Goal: Information Seeking & Learning: Learn about a topic

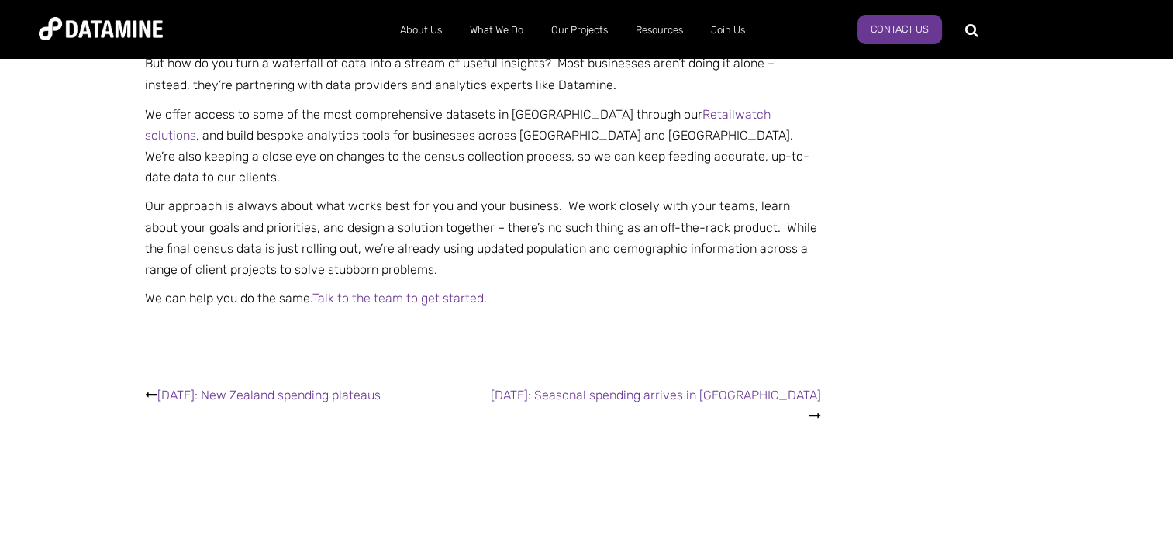
scroll to position [2870, 0]
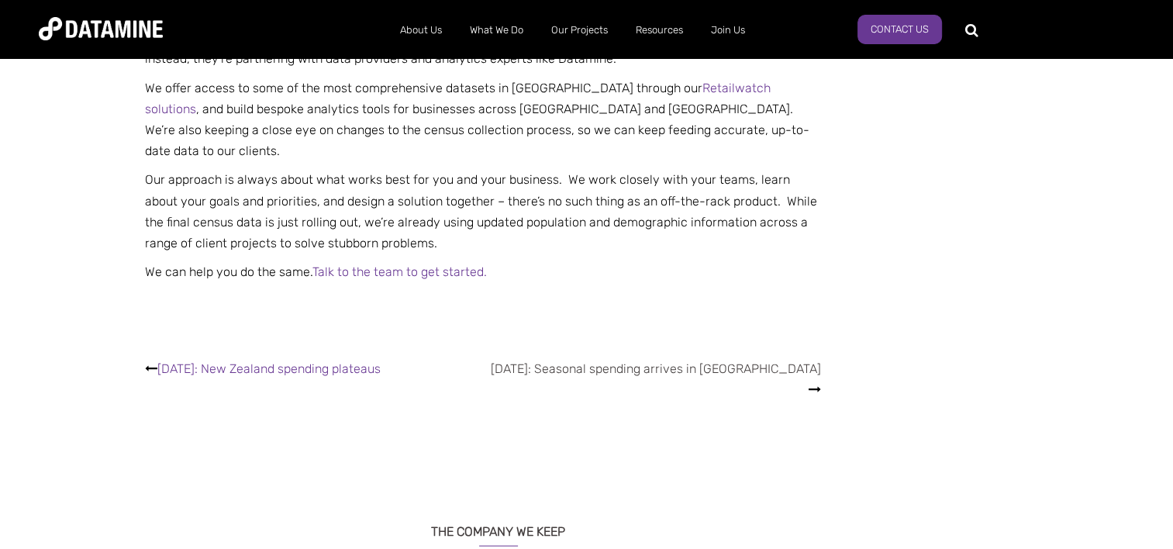
click at [731, 361] on link "[DATE]: Seasonal spending arrives in [GEOGRAPHIC_DATA]" at bounding box center [656, 368] width 330 height 15
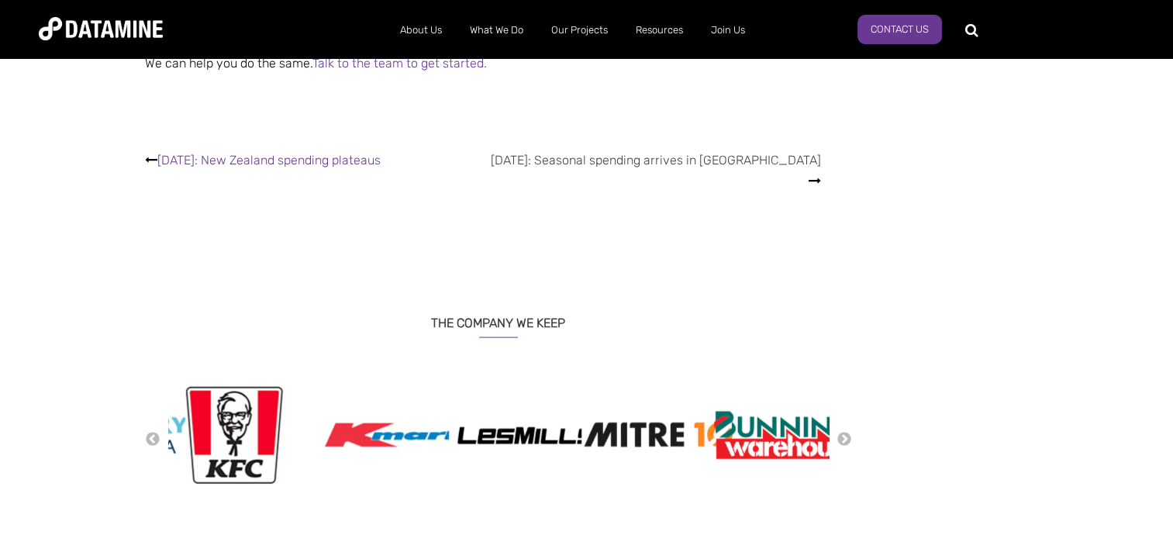
scroll to position [3102, 0]
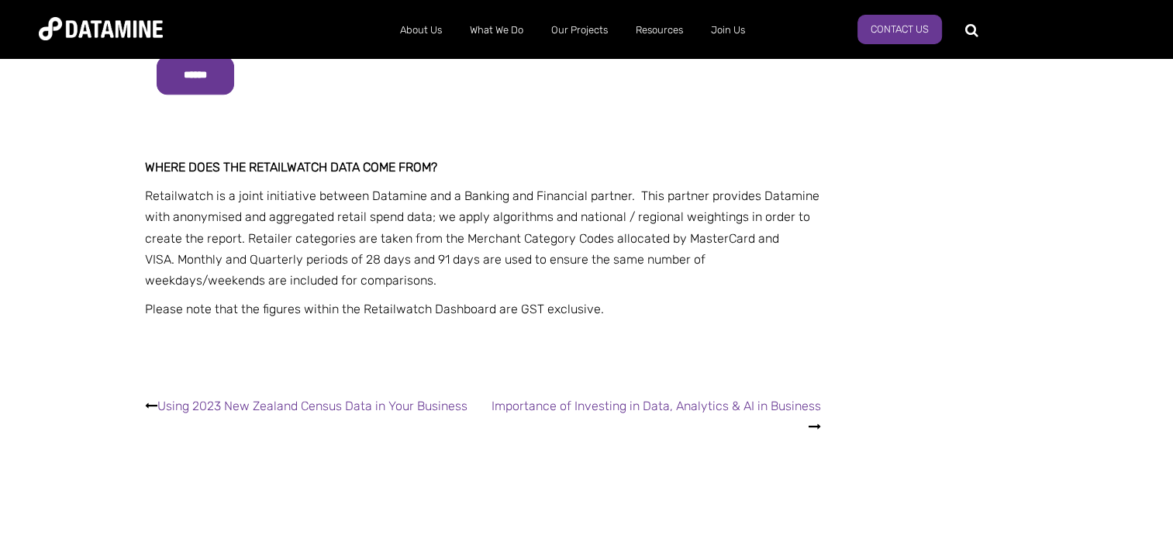
scroll to position [2172, 0]
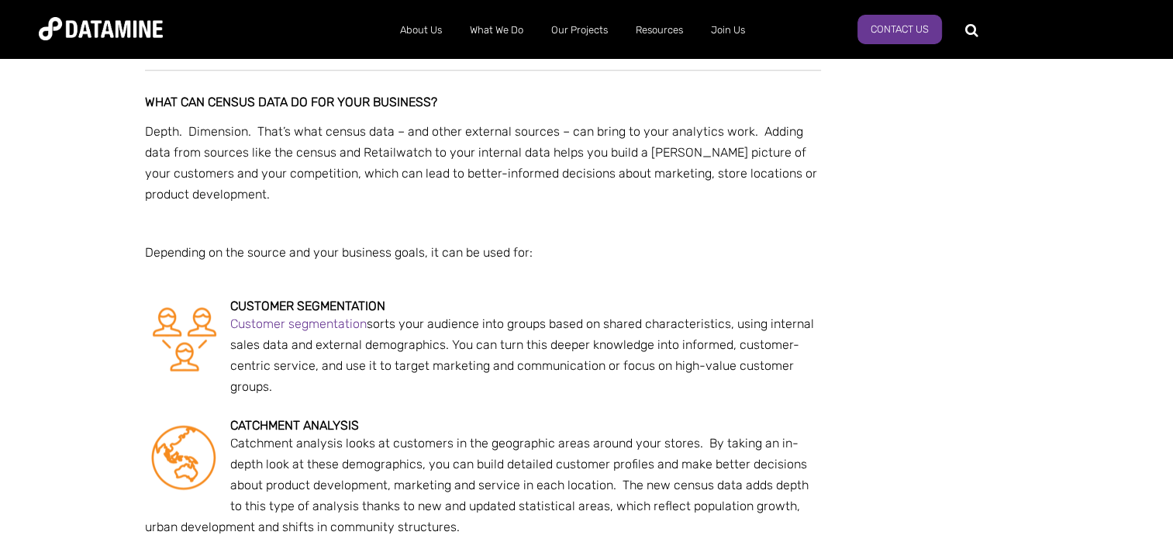
scroll to position [1551, 0]
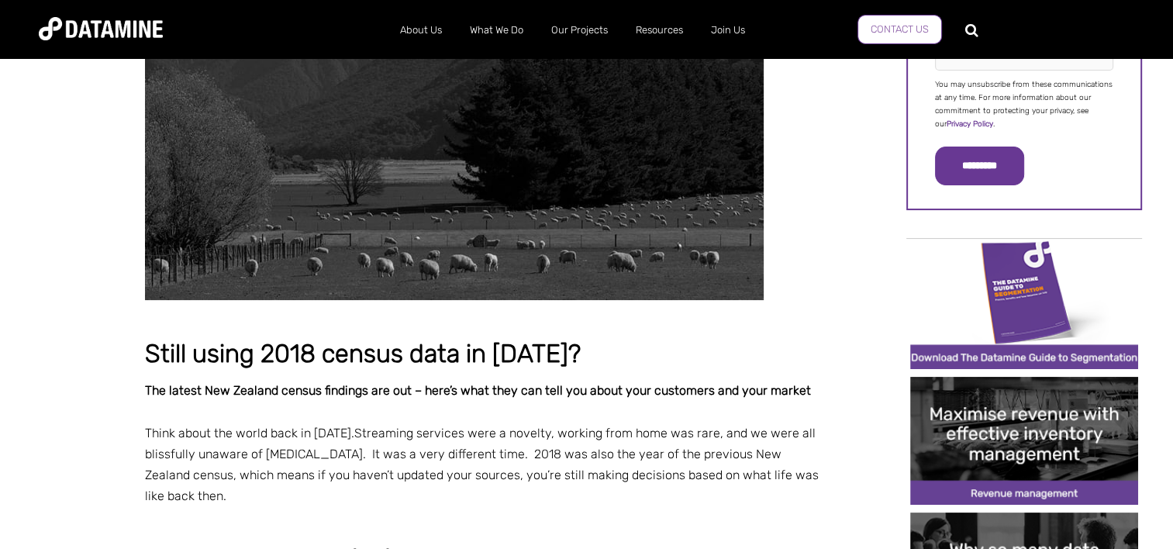
scroll to position [388, 0]
